Goal: Task Accomplishment & Management: Manage account settings

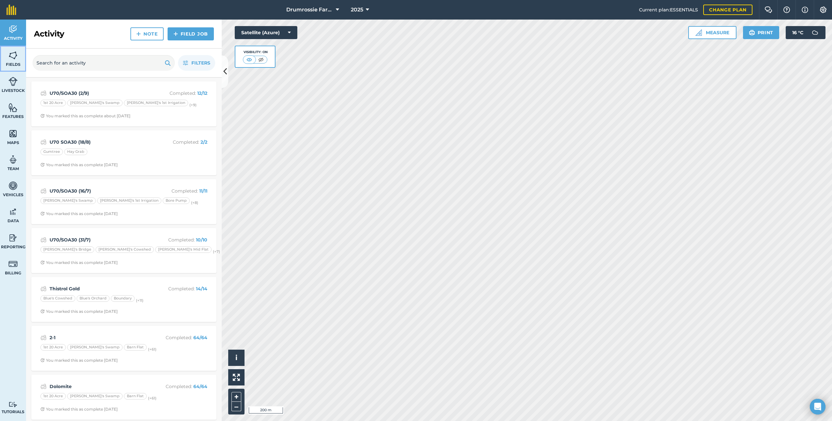
click at [10, 60] on img at bounding box center [12, 56] width 9 height 10
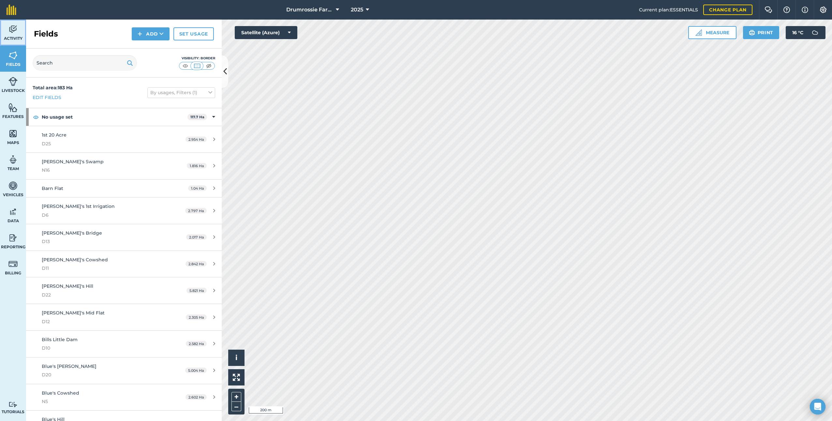
click at [11, 30] on img at bounding box center [12, 29] width 9 height 10
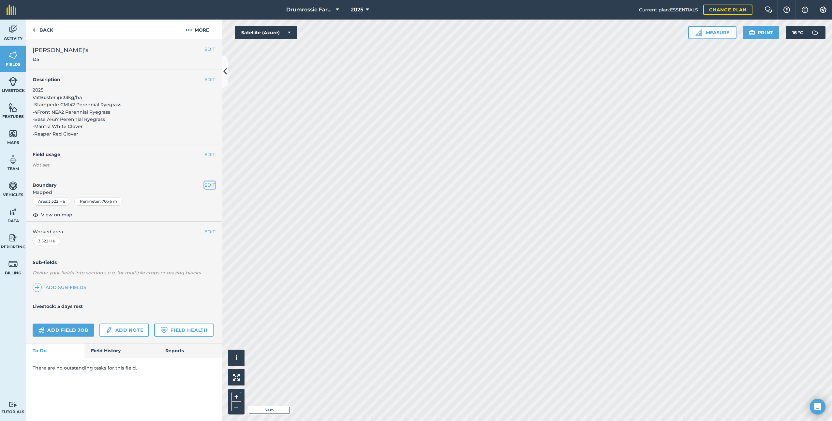
click at [212, 183] on button "EDIT" at bounding box center [209, 185] width 11 height 7
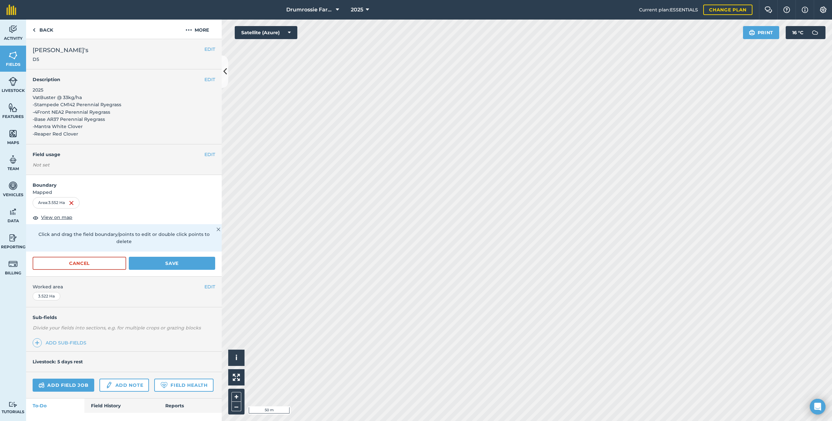
click at [160, 256] on form "Boundary Mapped Area : 3.552 Ha View on map Click and drag the field boundary/p…" at bounding box center [124, 226] width 196 height 102
click at [163, 262] on button "Save" at bounding box center [172, 263] width 86 height 13
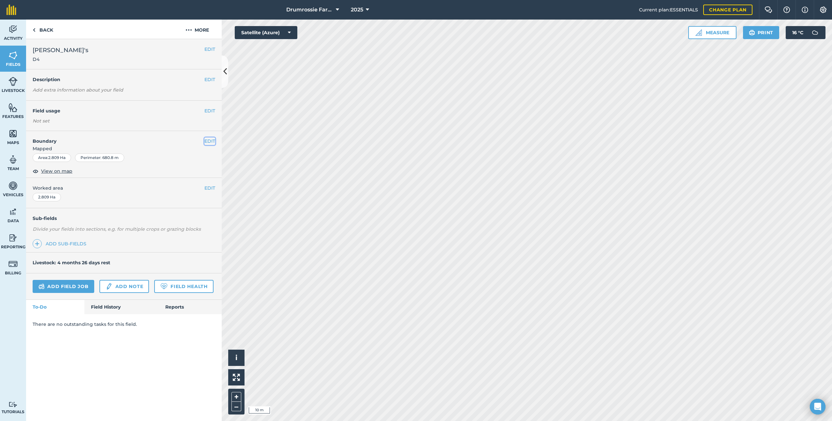
click at [210, 140] on button "EDIT" at bounding box center [209, 141] width 11 height 7
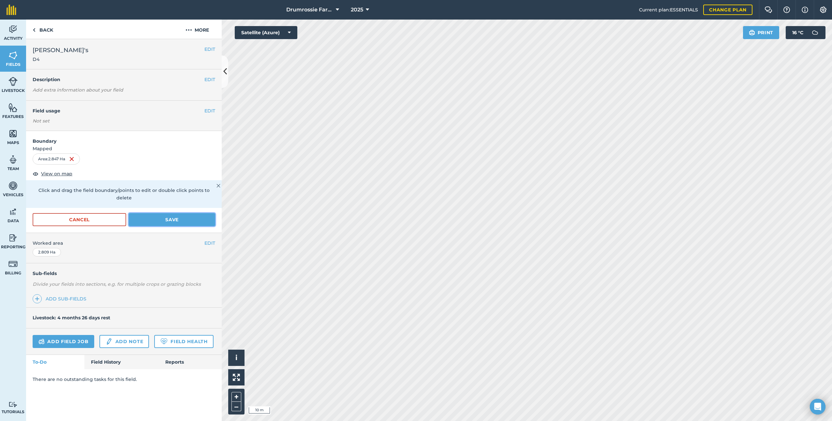
click at [162, 213] on button "Save" at bounding box center [172, 219] width 86 height 13
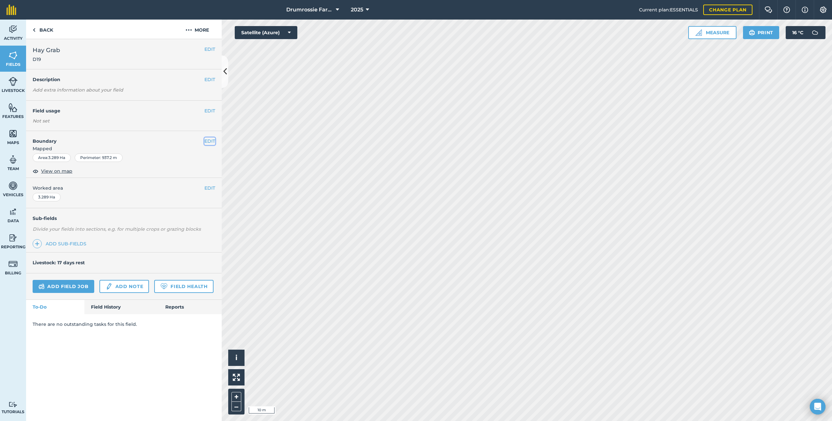
click at [212, 139] on button "EDIT" at bounding box center [209, 141] width 11 height 7
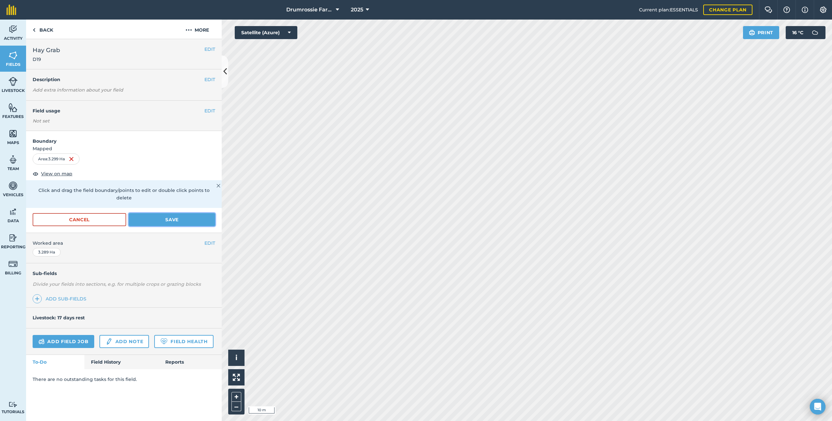
click at [172, 216] on button "Save" at bounding box center [172, 219] width 86 height 13
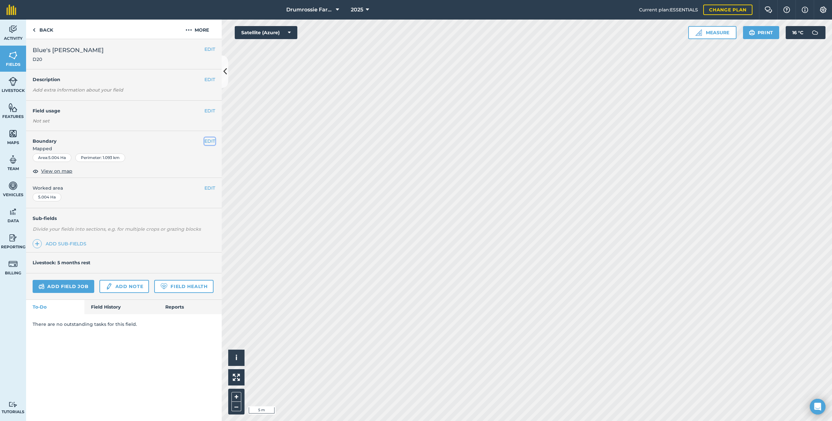
click at [211, 142] on button "EDIT" at bounding box center [209, 141] width 11 height 7
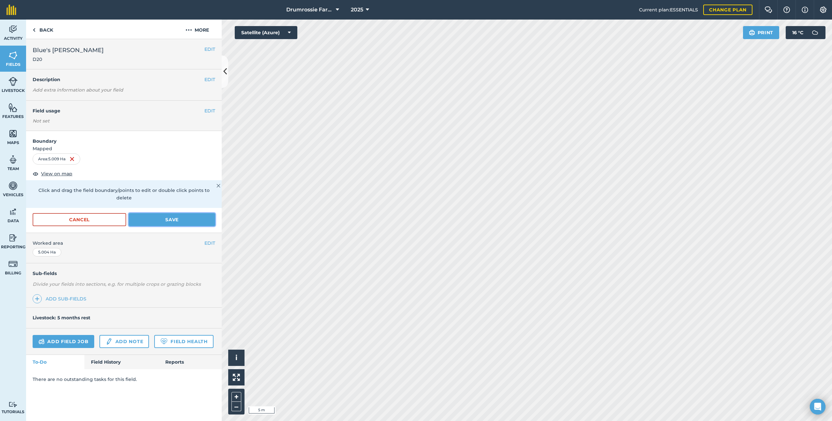
click at [160, 213] on button "Save" at bounding box center [172, 219] width 86 height 13
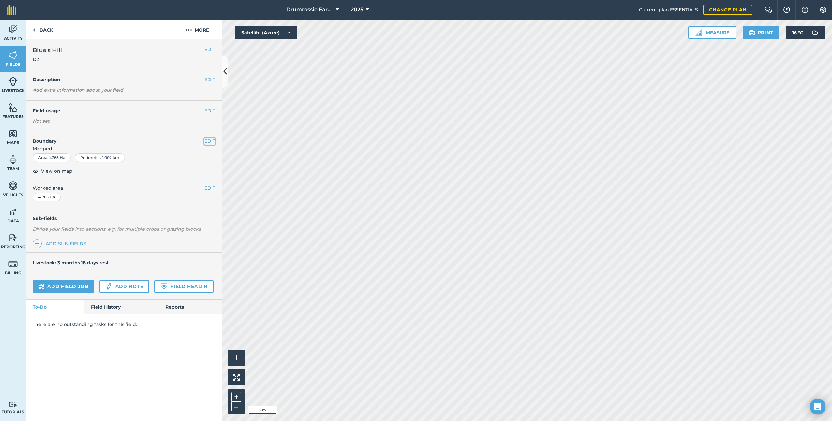
click at [212, 139] on button "EDIT" at bounding box center [209, 141] width 11 height 7
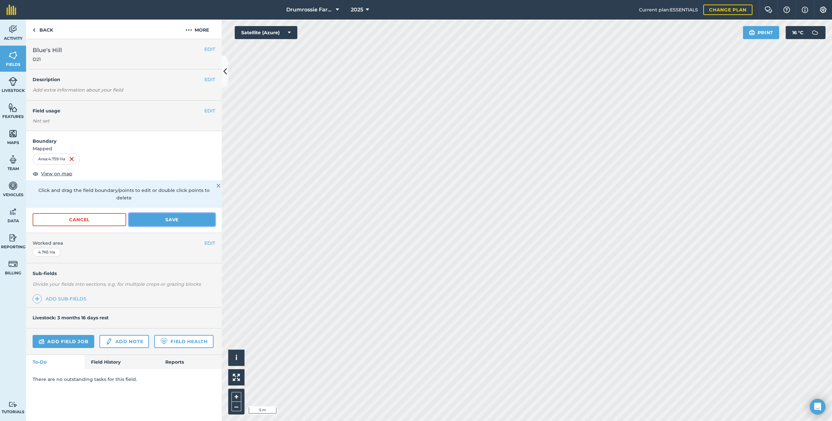
click at [174, 213] on button "Save" at bounding box center [172, 219] width 86 height 13
